Goal: Task Accomplishment & Management: Complete application form

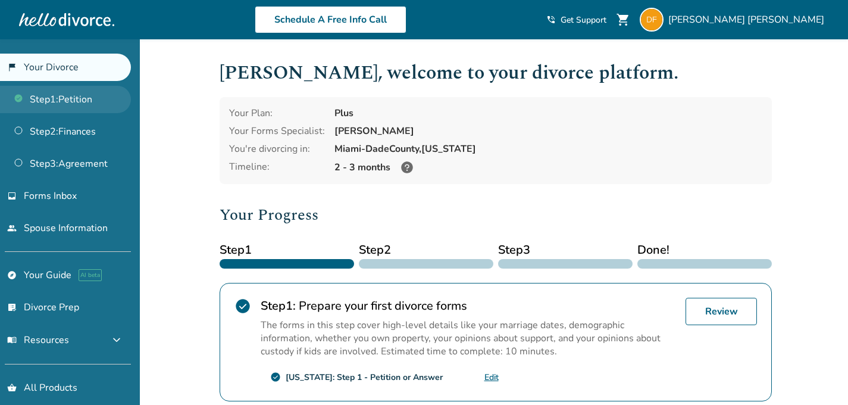
click at [93, 101] on link "Step 1 : Petition" at bounding box center [65, 99] width 131 height 27
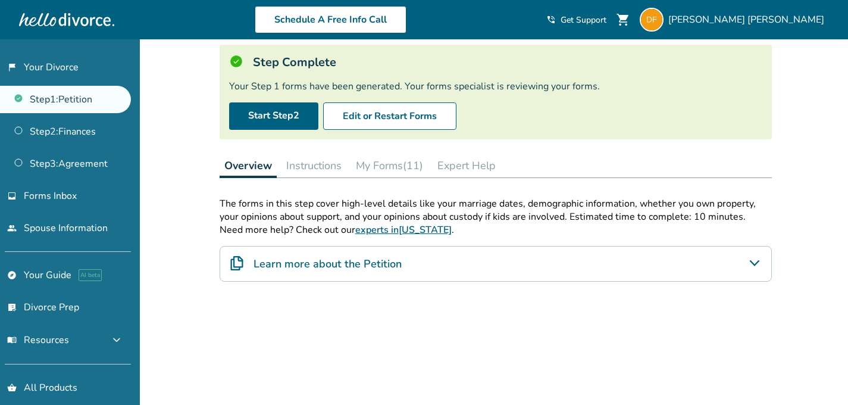
scroll to position [73, 0]
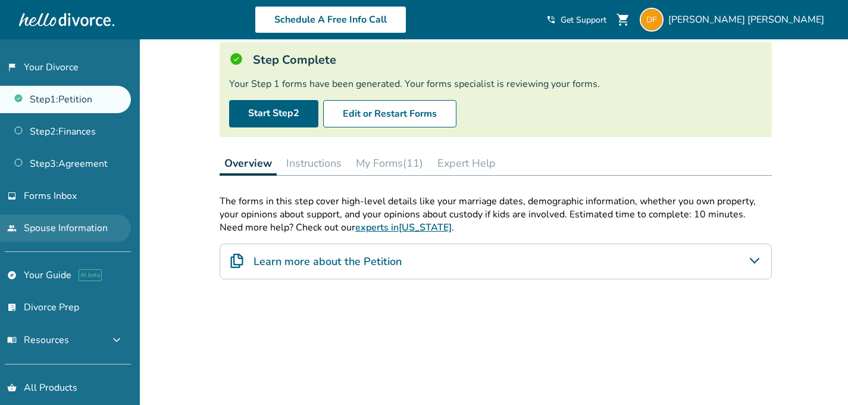
click at [102, 222] on link "people Spouse Information" at bounding box center [65, 227] width 131 height 27
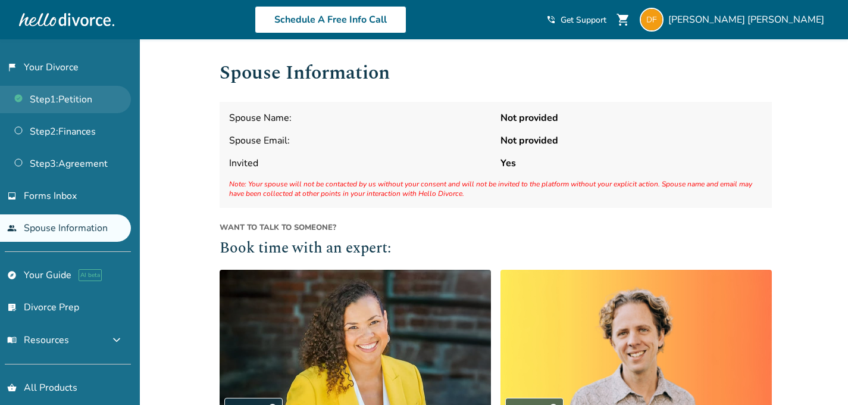
click at [65, 111] on link "Step 1 : Petition" at bounding box center [65, 99] width 131 height 27
